Goal: Task Accomplishment & Management: Use online tool/utility

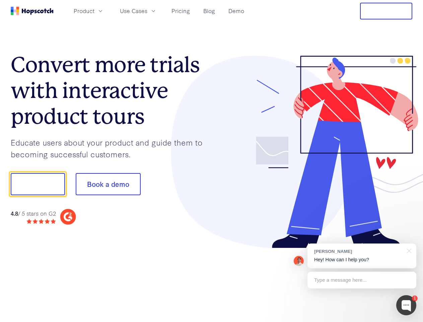
click at [212, 161] on div at bounding box center [312, 152] width 201 height 193
click at [94, 11] on span "Product" at bounding box center [84, 11] width 21 height 8
click at [147, 11] on span "Use Cases" at bounding box center [133, 11] width 27 height 8
click at [386, 11] on button "Free Trial" at bounding box center [386, 11] width 52 height 17
click at [38, 184] on button "Show me!" at bounding box center [38, 184] width 54 height 22
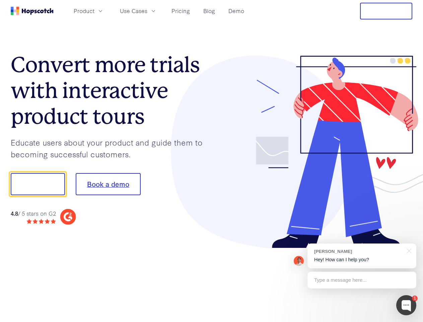
click at [108, 184] on button "Book a demo" at bounding box center [108, 184] width 65 height 22
click at [406, 305] on div at bounding box center [406, 305] width 20 height 20
click at [362, 256] on div "[PERSON_NAME] Hey! How can I help you?" at bounding box center [362, 255] width 109 height 25
click at [408, 321] on div "1 [PERSON_NAME] Hey! How can I help you? Type a message here... Free live chat …" at bounding box center [211, 322] width 423 height 0
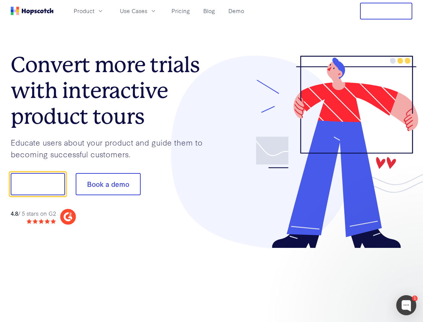
click at [362, 280] on div at bounding box center [354, 228] width 126 height 134
